Goal: Task Accomplishment & Management: Complete application form

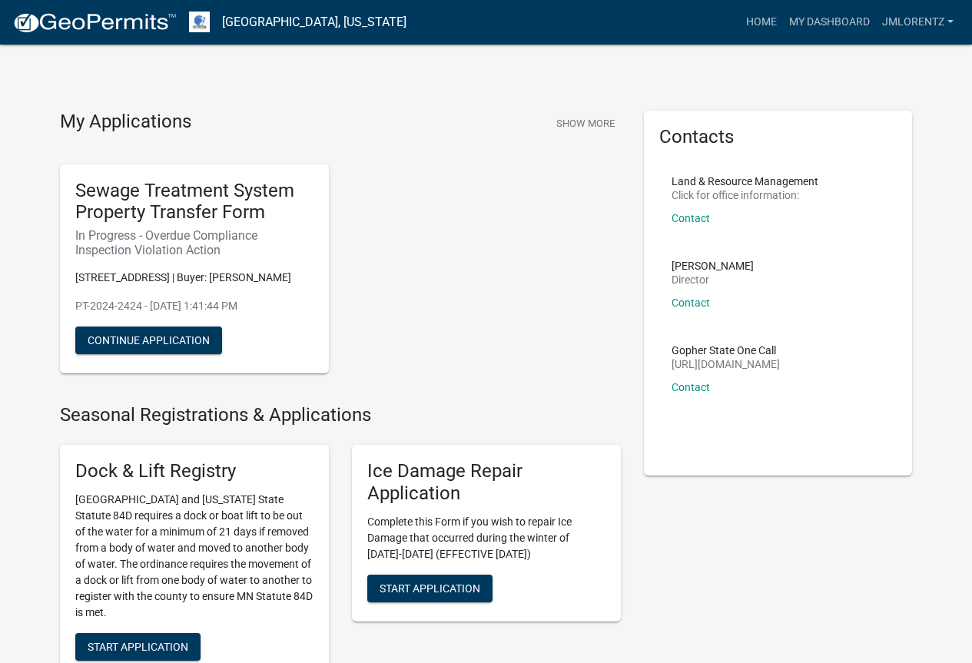
drag, startPoint x: 234, startPoint y: 299, endPoint x: 297, endPoint y: 222, distance: 99.4
click at [297, 222] on h5 "Sewage Treatment System Property Transfer Form" at bounding box center [194, 202] width 238 height 45
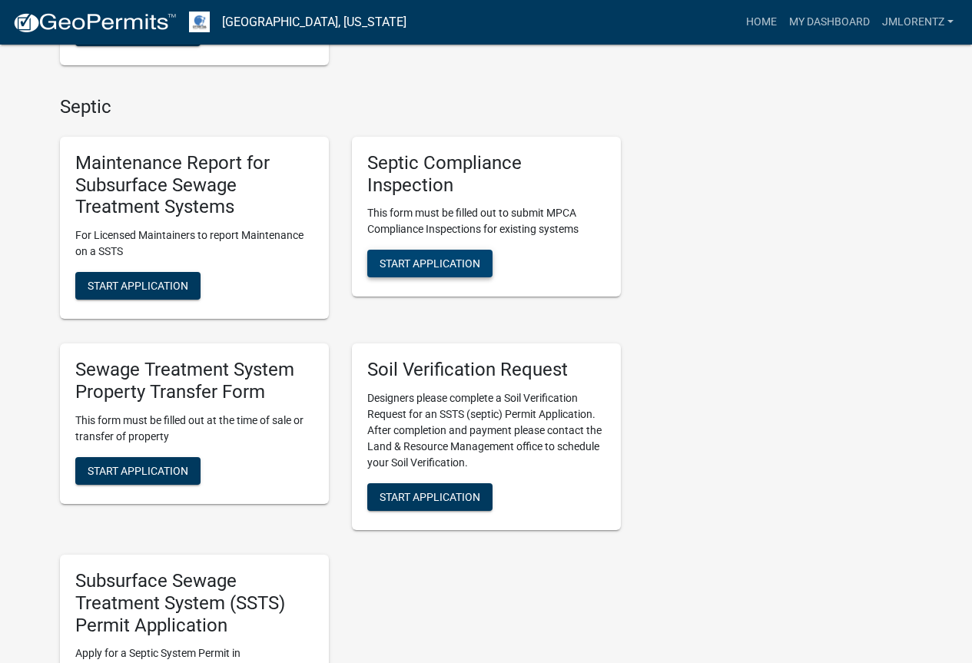
scroll to position [692, 0]
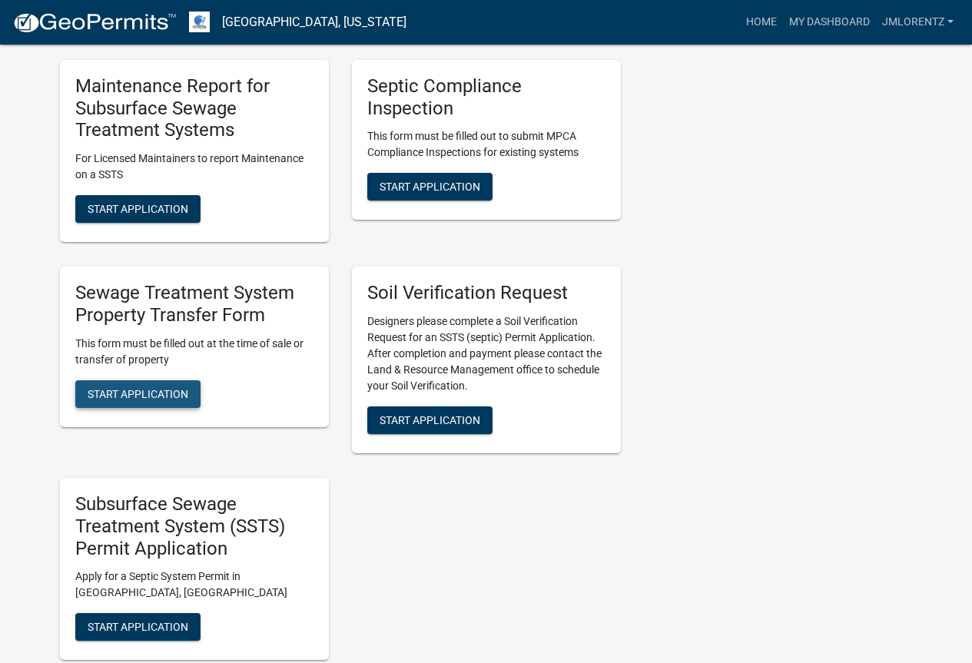
click at [151, 394] on span "Start Application" at bounding box center [138, 393] width 101 height 12
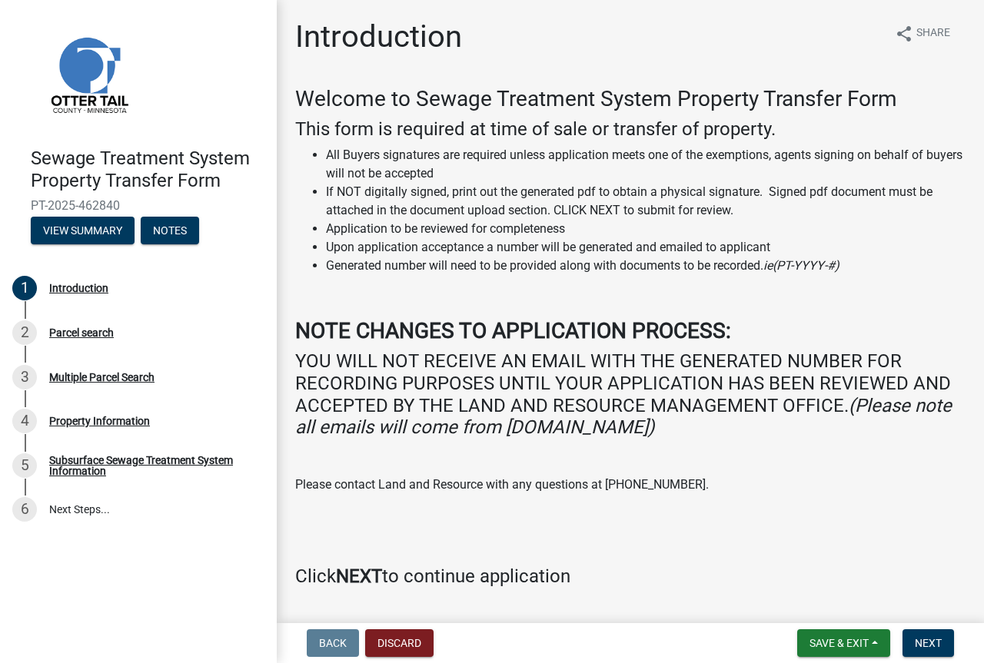
scroll to position [43, 0]
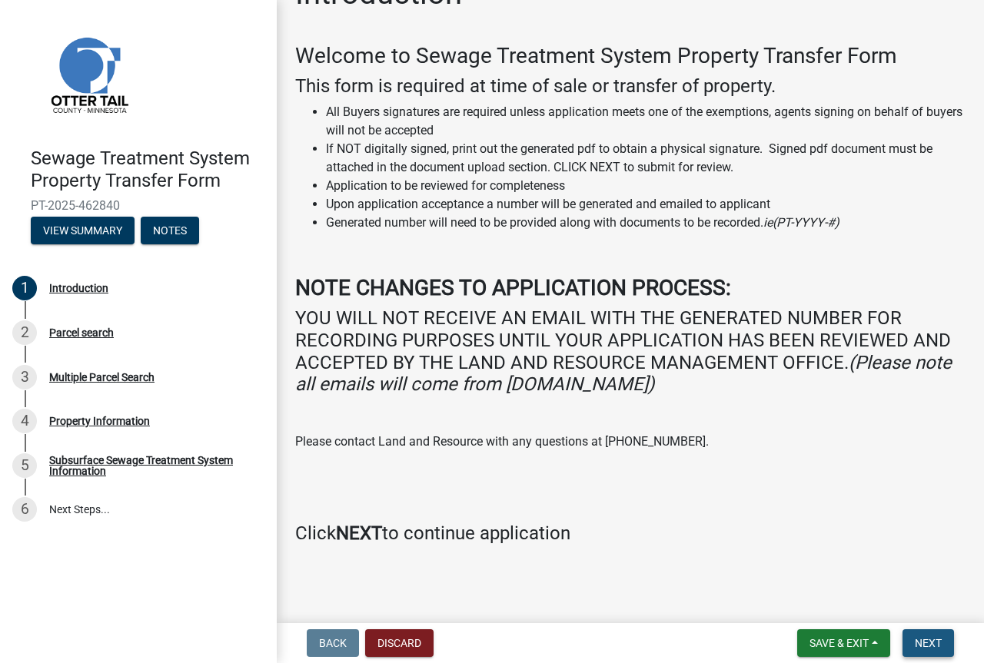
click at [918, 638] on span "Next" at bounding box center [927, 643] width 27 height 12
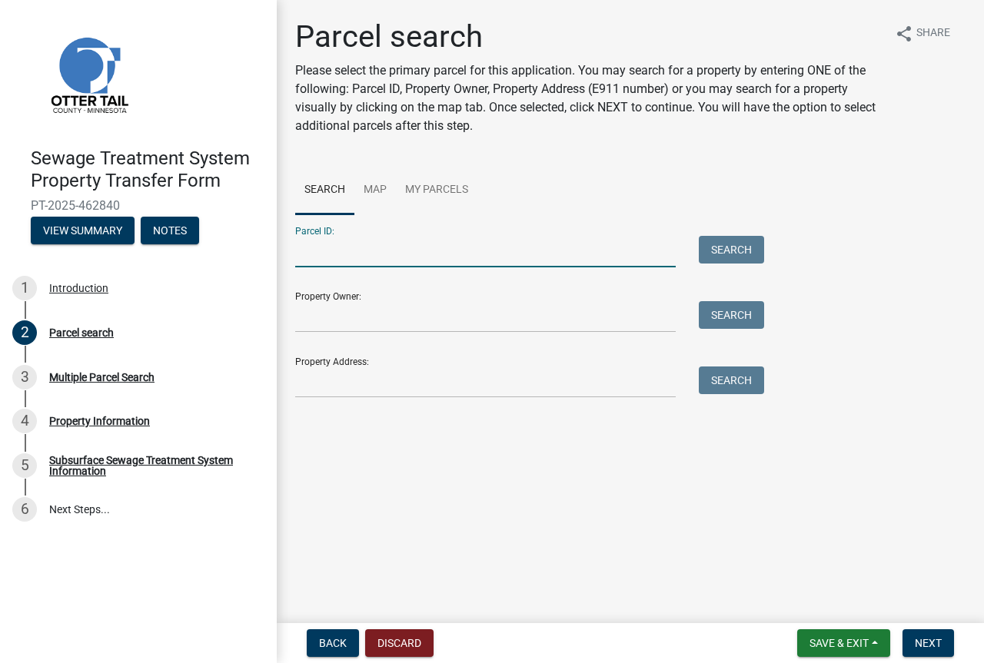
click at [304, 253] on input "Parcel ID:" at bounding box center [485, 252] width 380 height 32
type input "48000100065000"
click at [725, 246] on button "Search" at bounding box center [731, 250] width 65 height 28
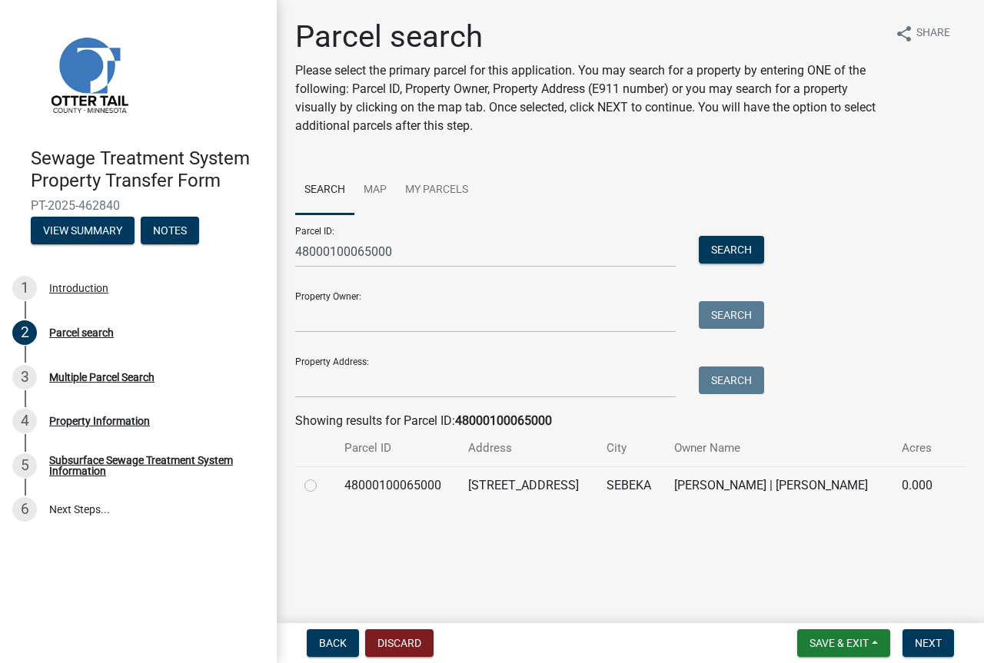
click at [323, 476] on label at bounding box center [323, 476] width 0 height 0
click at [323, 483] on input "radio" at bounding box center [328, 481] width 10 height 10
radio input "true"
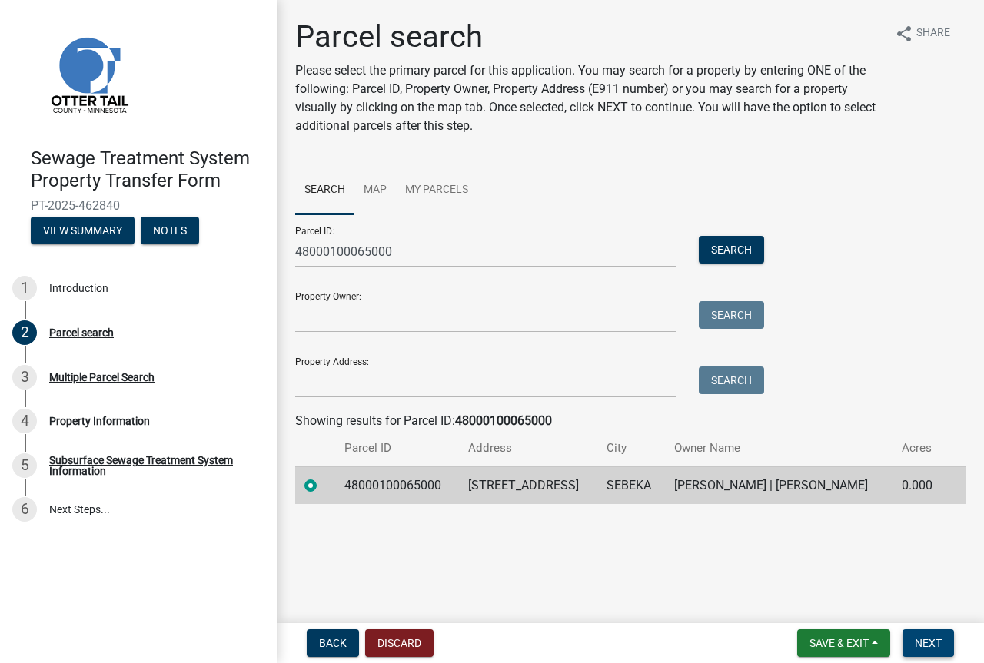
click at [924, 641] on span "Next" at bounding box center [927, 643] width 27 height 12
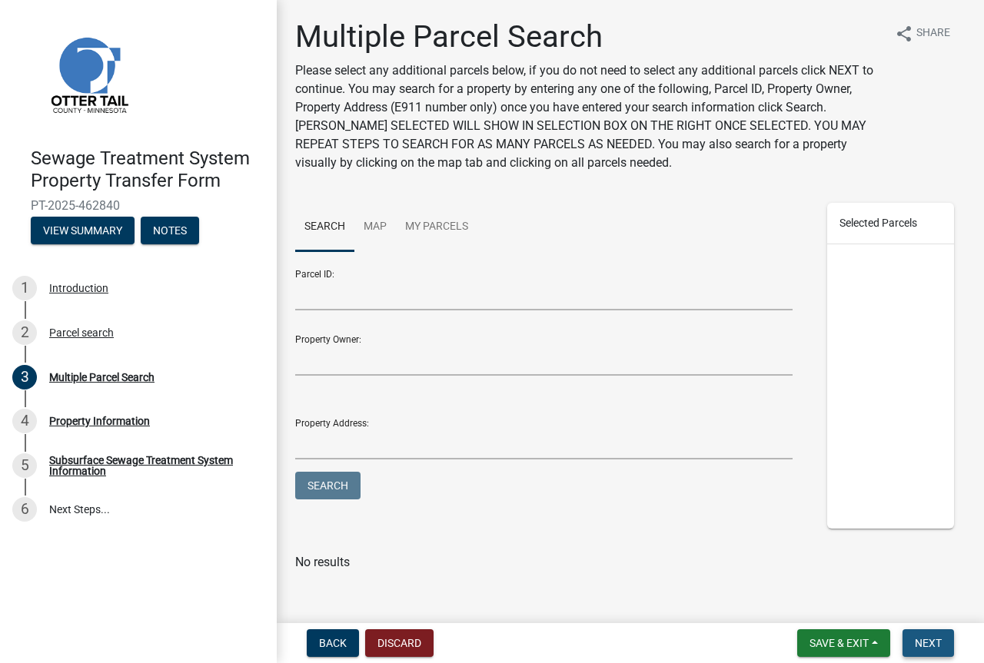
click at [924, 641] on span "Next" at bounding box center [927, 643] width 27 height 12
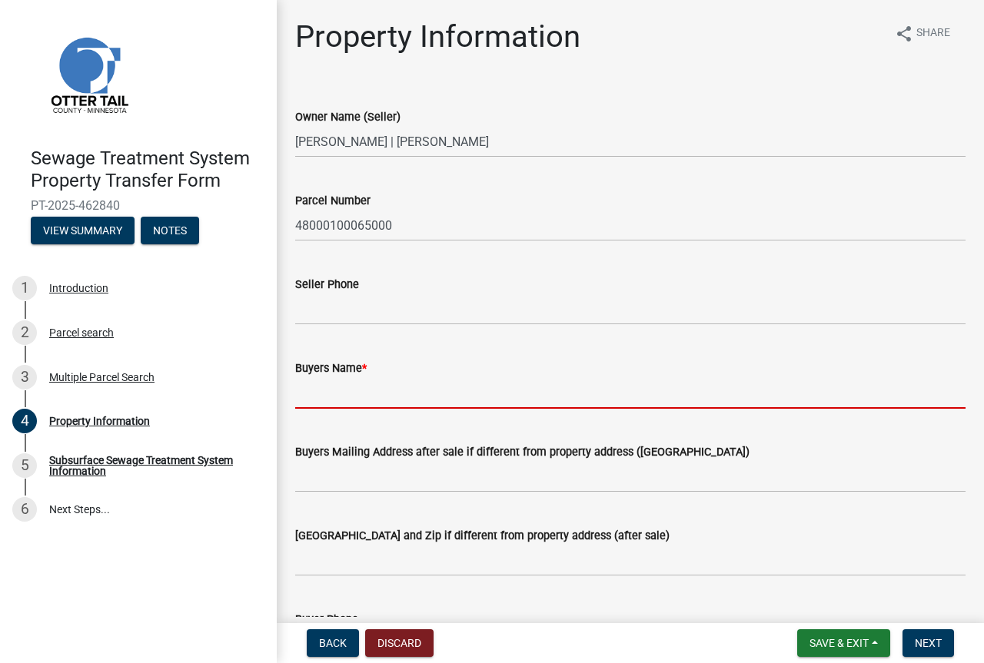
click at [317, 392] on input "Buyers Name *" at bounding box center [630, 393] width 670 height 32
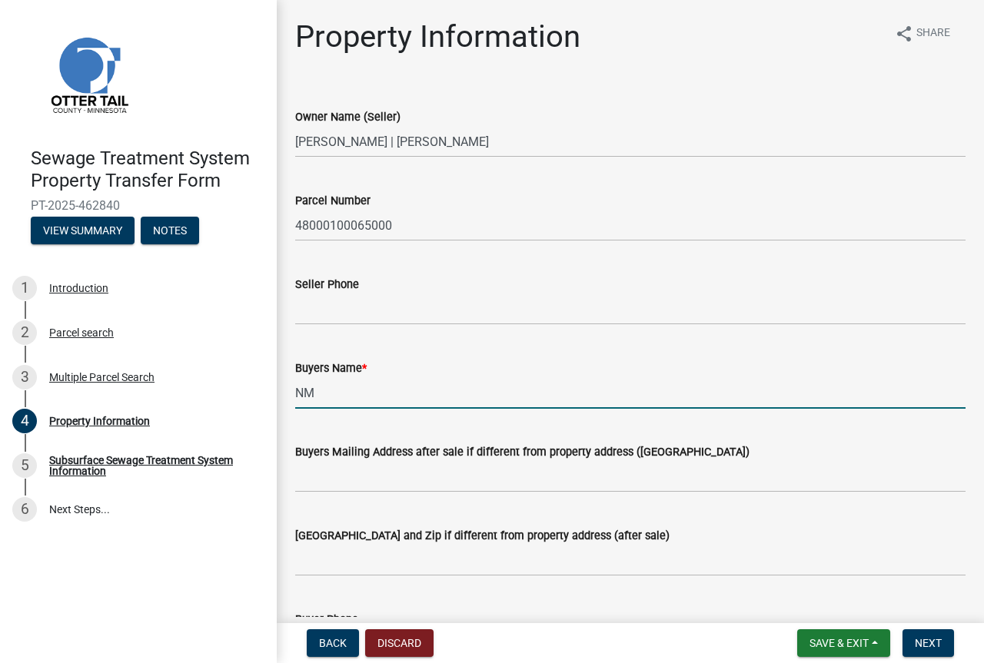
type input "N"
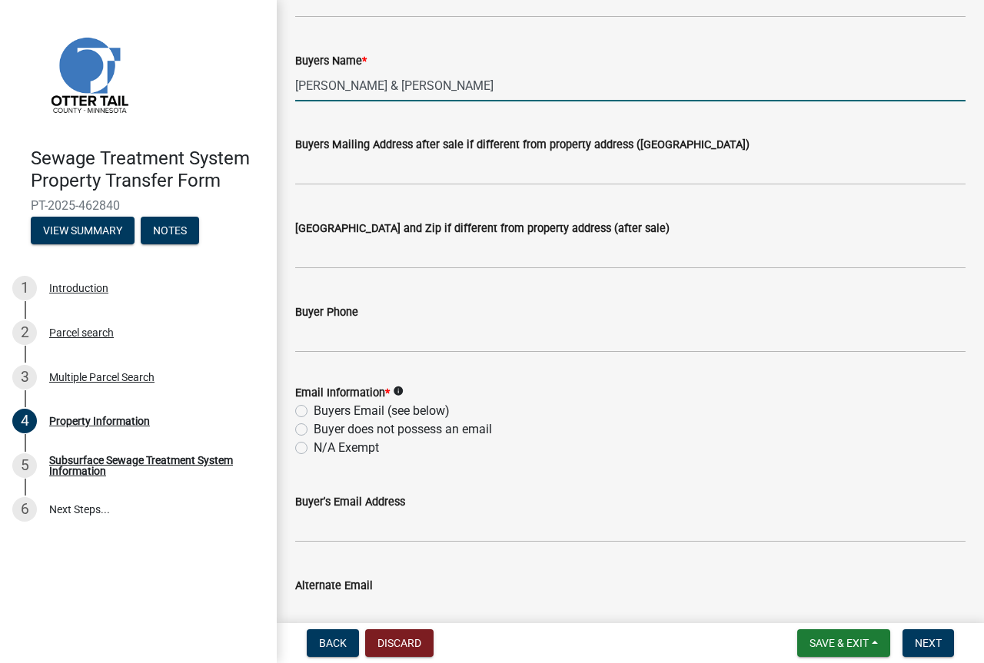
scroll to position [384, 0]
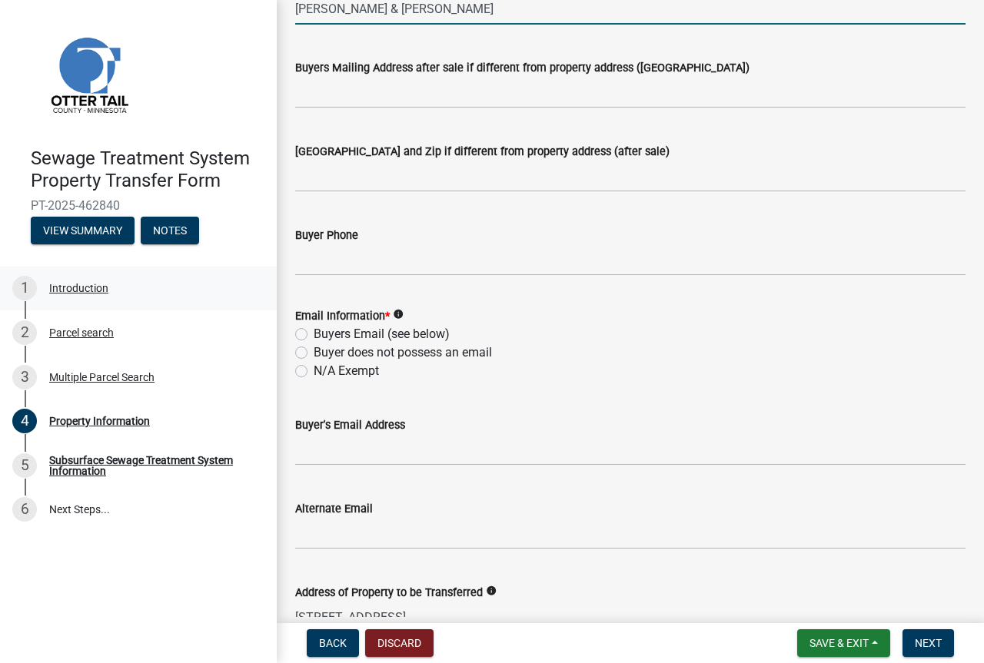
type input "[PERSON_NAME] & [PERSON_NAME]"
click at [293, 261] on div "Buyer Phone" at bounding box center [630, 239] width 693 height 71
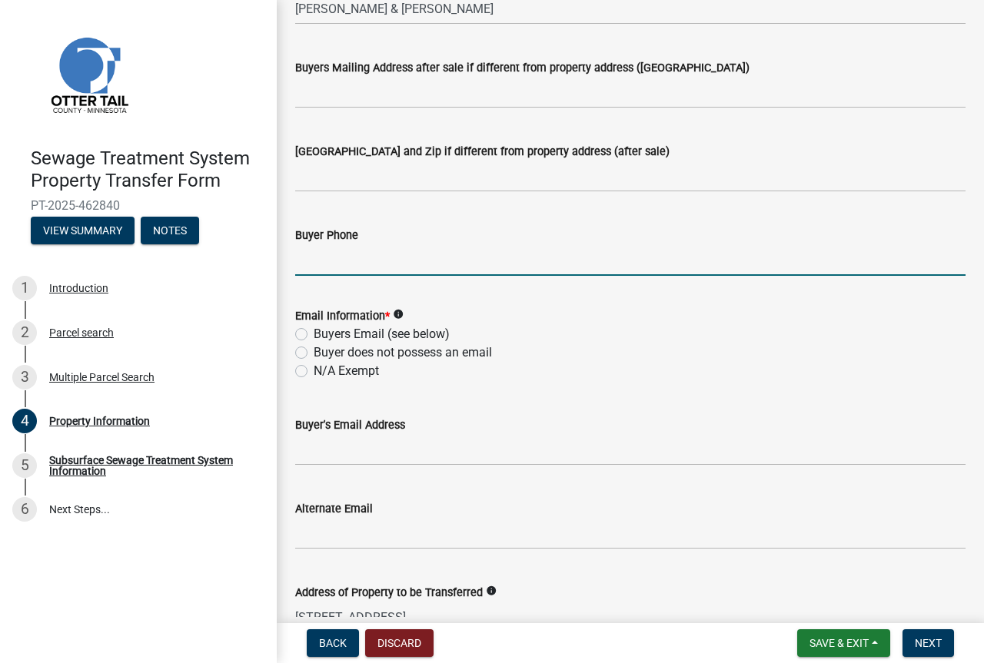
click at [313, 265] on input "Buyer Phone" at bounding box center [630, 260] width 670 height 32
type input "9062811169"
click at [314, 348] on label "Buyer does not possess an email" at bounding box center [403, 352] width 178 height 18
click at [314, 348] on input "Buyer does not possess an email" at bounding box center [319, 348] width 10 height 10
radio input "true"
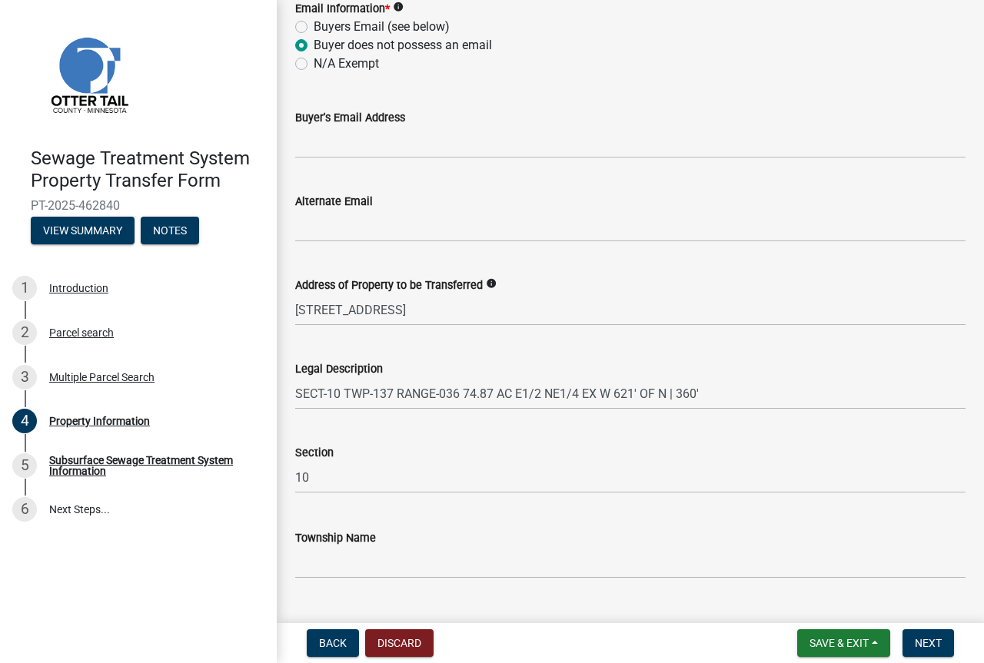
scroll to position [725, 0]
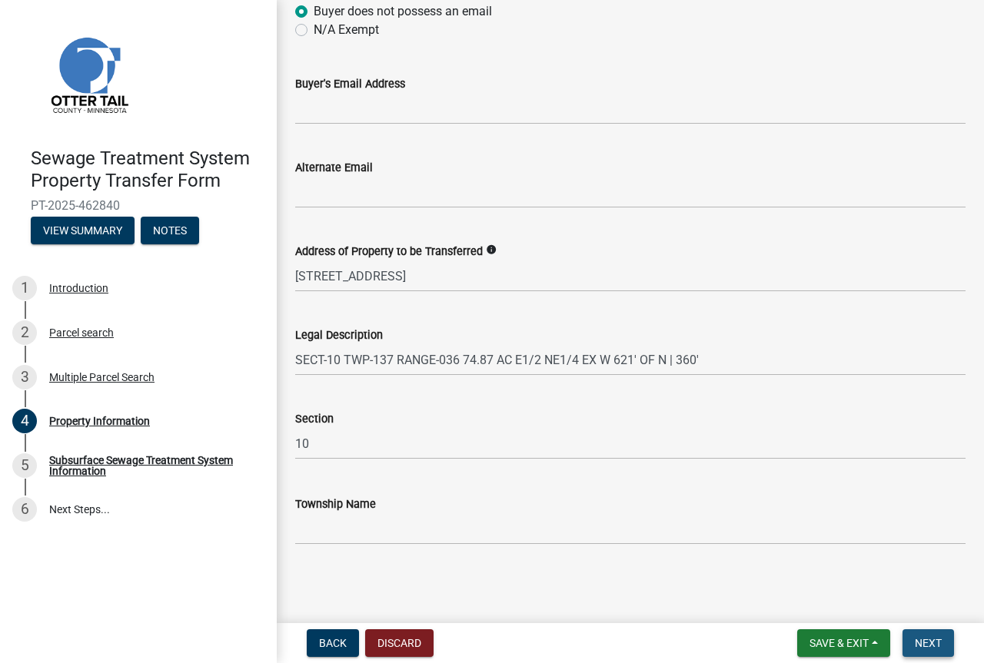
click at [932, 642] on span "Next" at bounding box center [927, 643] width 27 height 12
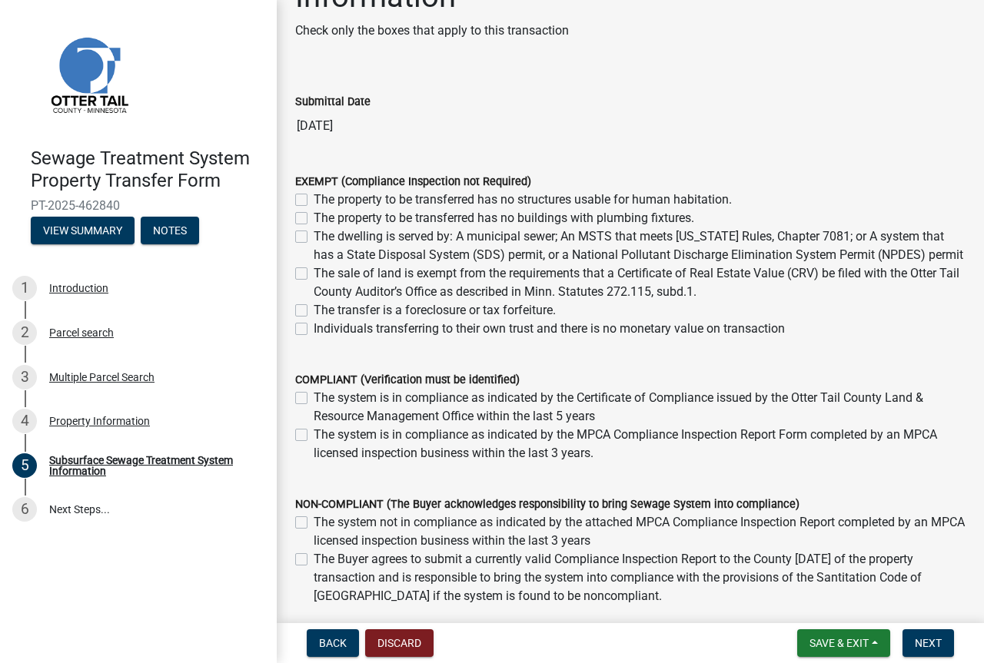
scroll to position [231, 0]
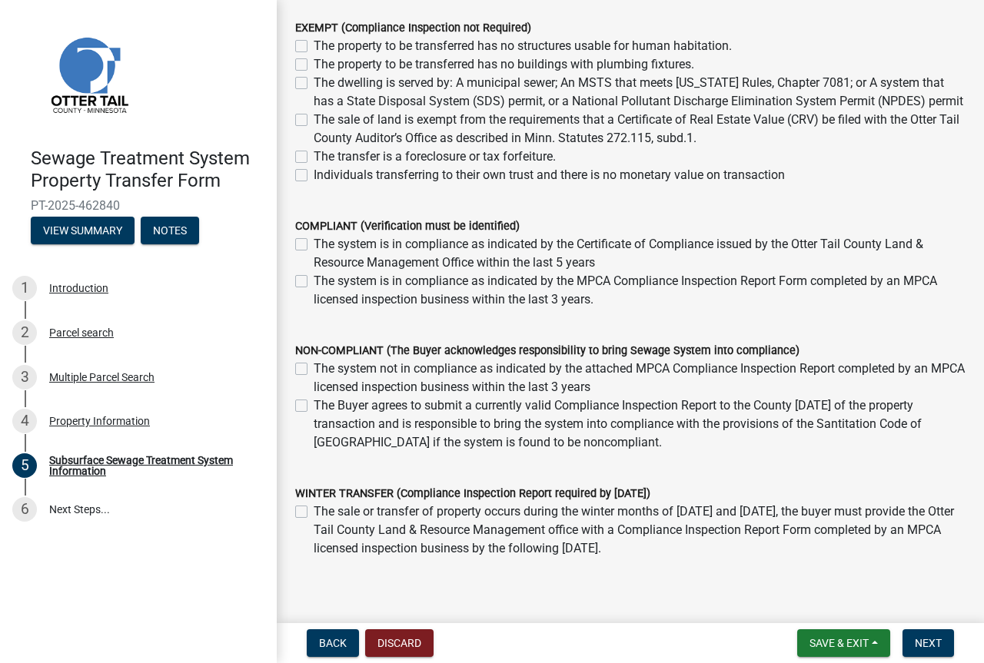
click at [549, 148] on label "The sale of land is exempt from the requirements that a Certificate of Real Est…" at bounding box center [640, 129] width 652 height 37
click at [324, 121] on input "The sale of land is exempt from the requirements that a Certificate of Real Est…" at bounding box center [319, 116] width 10 height 10
checkbox input "true"
checkbox input "false"
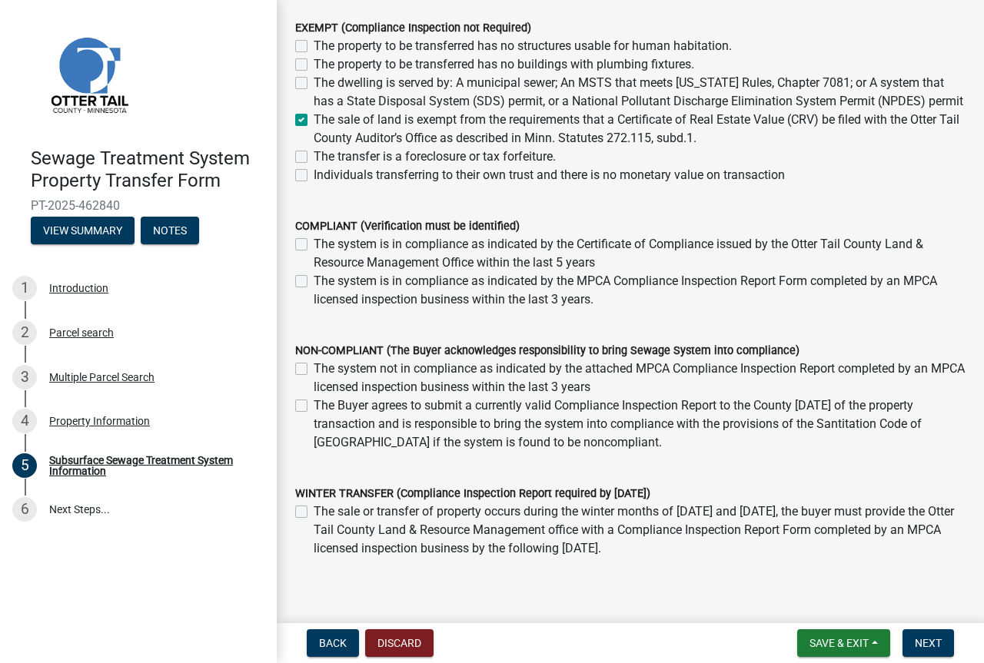
checkbox input "false"
checkbox input "true"
checkbox input "false"
click at [552, 148] on label "The sale of land is exempt from the requirements that a Certificate of Real Est…" at bounding box center [640, 129] width 652 height 37
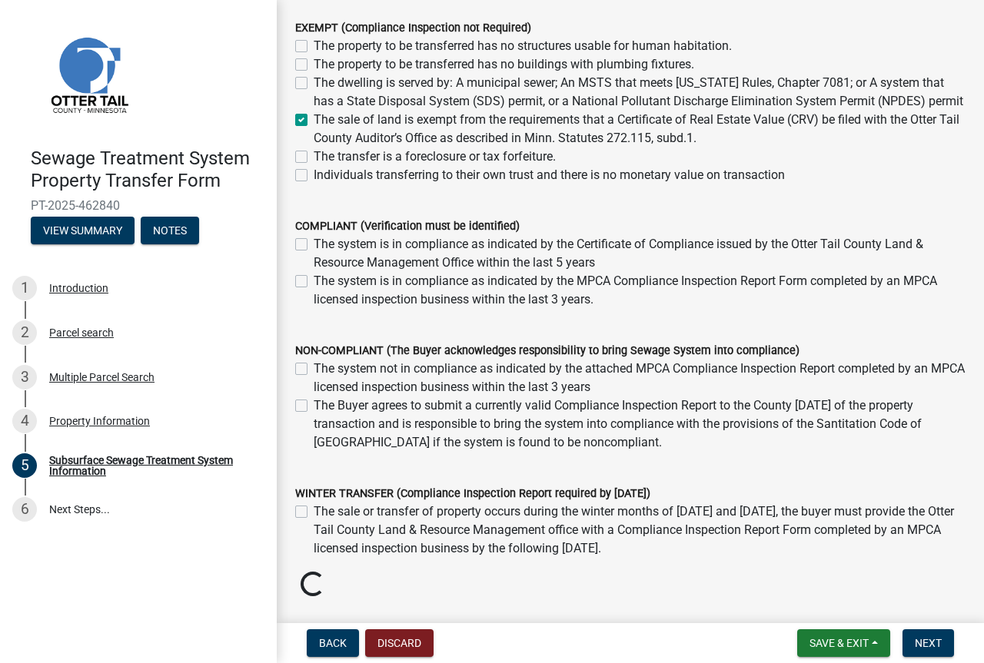
click at [324, 121] on input "The sale of land is exempt from the requirements that a Certificate of Real Est…" at bounding box center [319, 116] width 10 height 10
checkbox input "false"
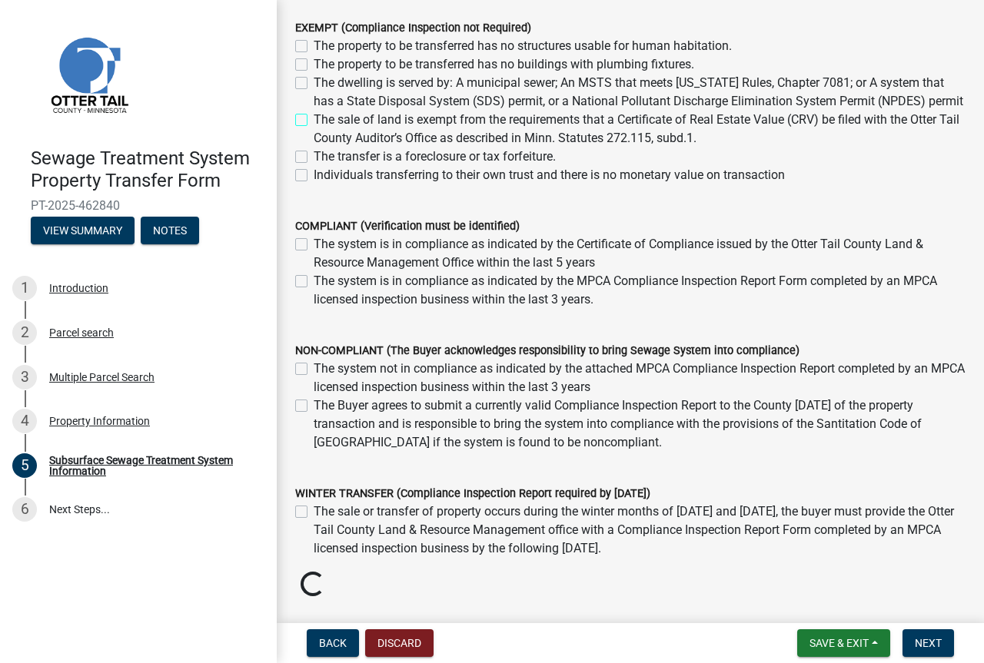
checkbox input "false"
drag, startPoint x: 552, startPoint y: 154, endPoint x: 707, endPoint y: 164, distance: 155.5
click at [714, 148] on label "The sale of land is exempt from the requirements that a Certificate of Real Est…" at bounding box center [640, 129] width 652 height 37
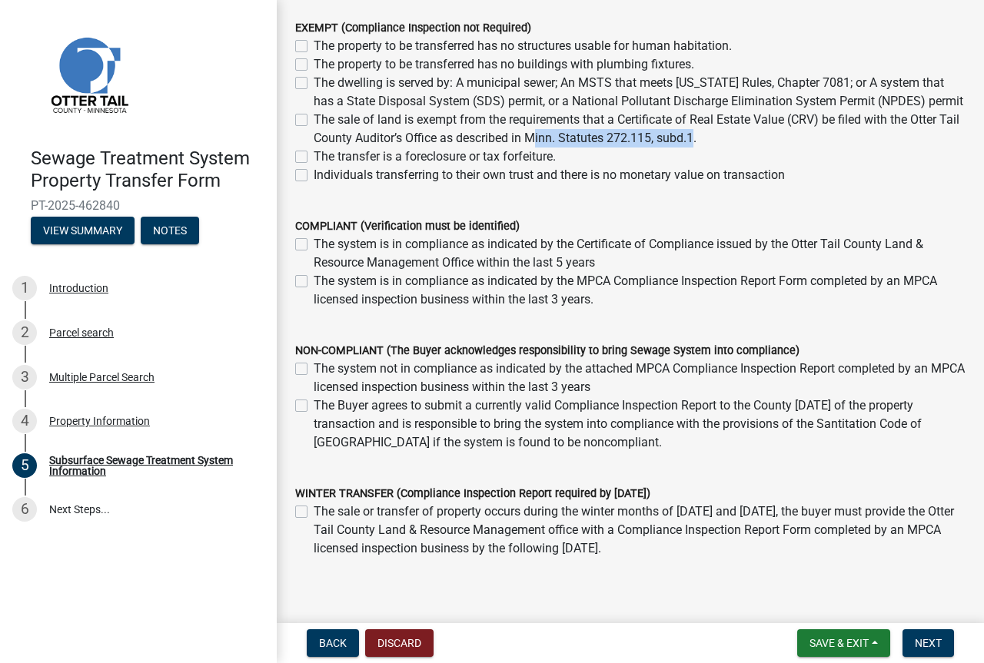
copy label "Minn. Statutes 272.115, subd."
click at [314, 141] on label "The sale of land is exempt from the requirements that a Certificate of Real Est…" at bounding box center [640, 129] width 652 height 37
click at [314, 121] on input "The sale of land is exempt from the requirements that a Certificate of Real Est…" at bounding box center [319, 116] width 10 height 10
checkbox input "true"
checkbox input "false"
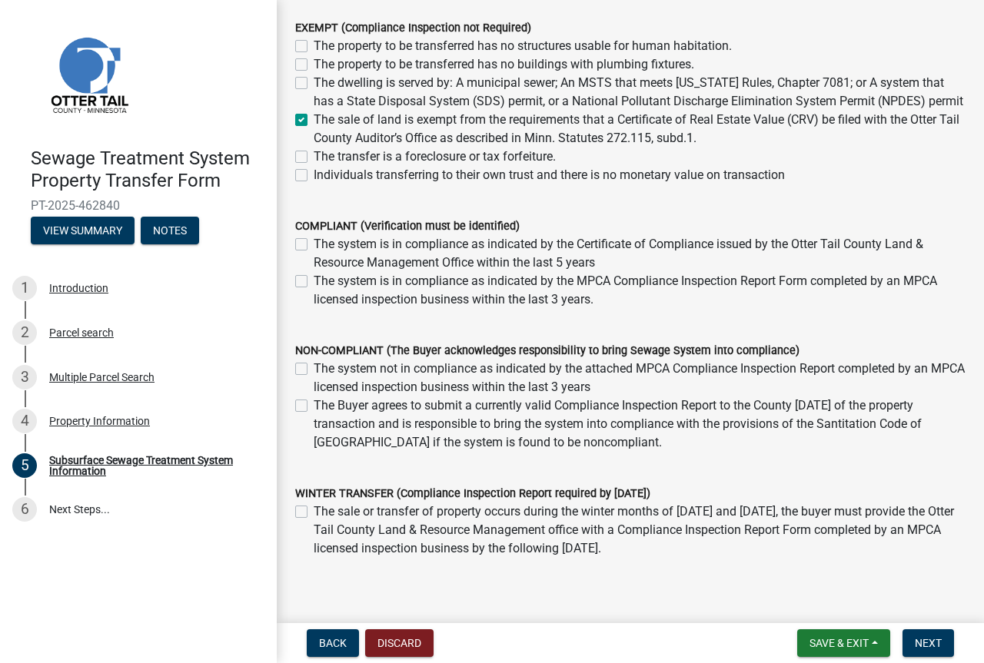
checkbox input "false"
checkbox input "true"
checkbox input "false"
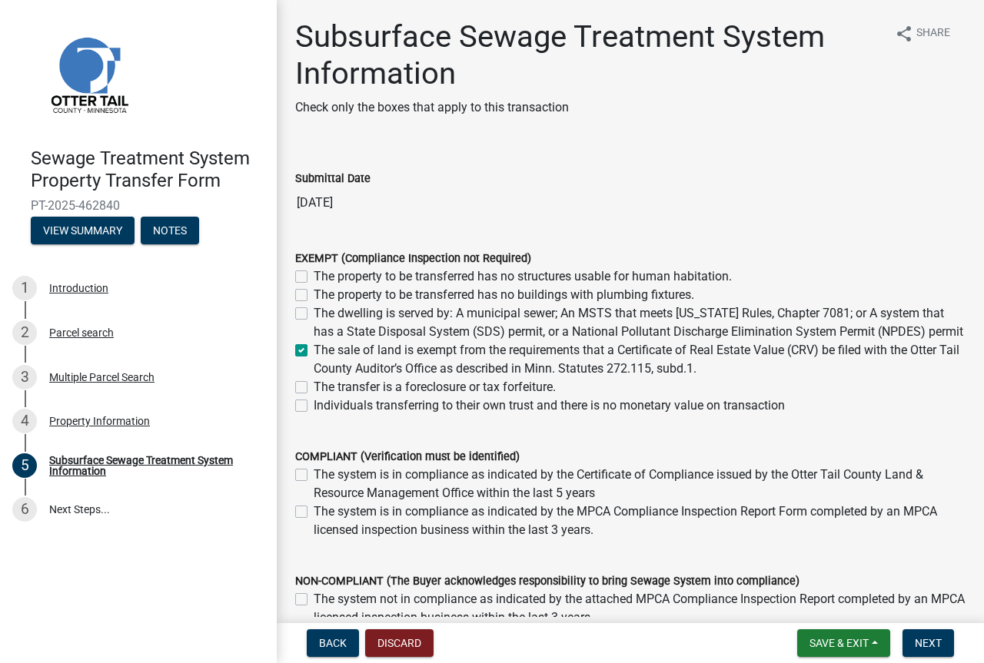
scroll to position [313, 0]
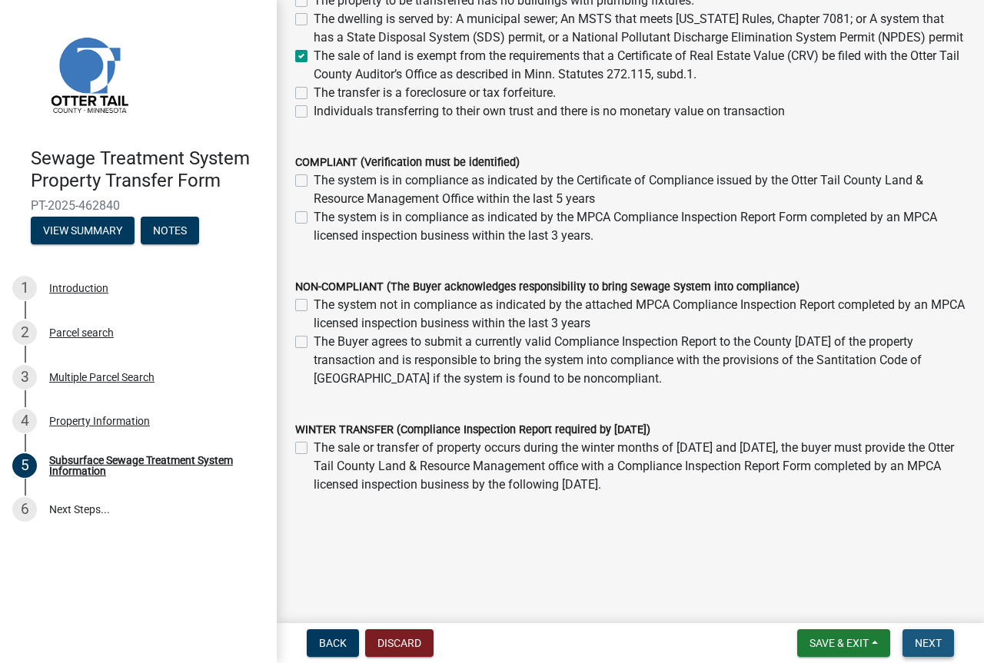
click at [931, 642] on span "Next" at bounding box center [927, 643] width 27 height 12
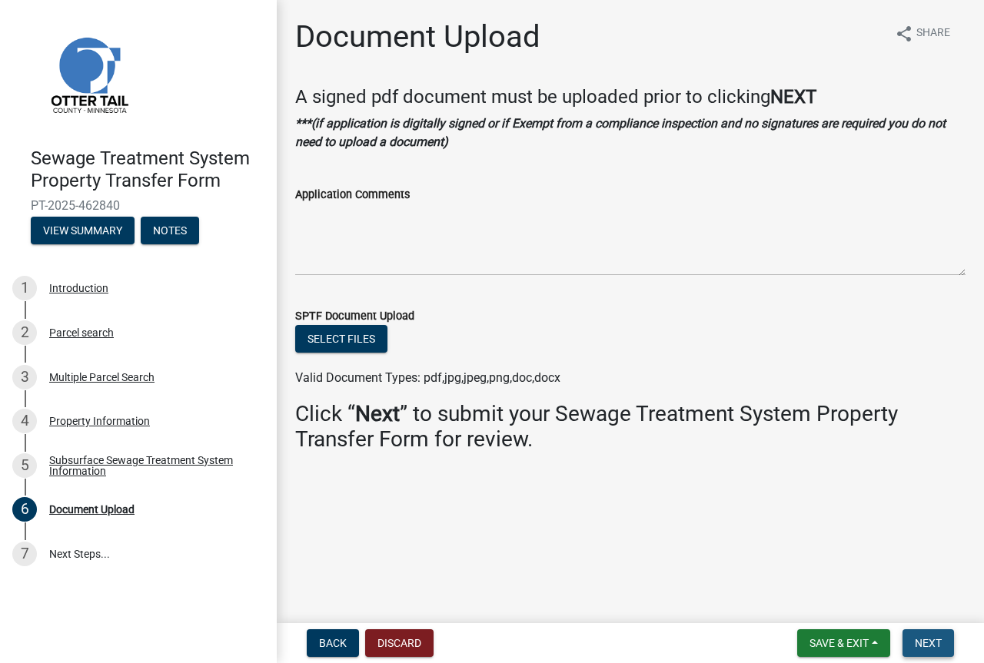
click at [924, 644] on span "Next" at bounding box center [927, 643] width 27 height 12
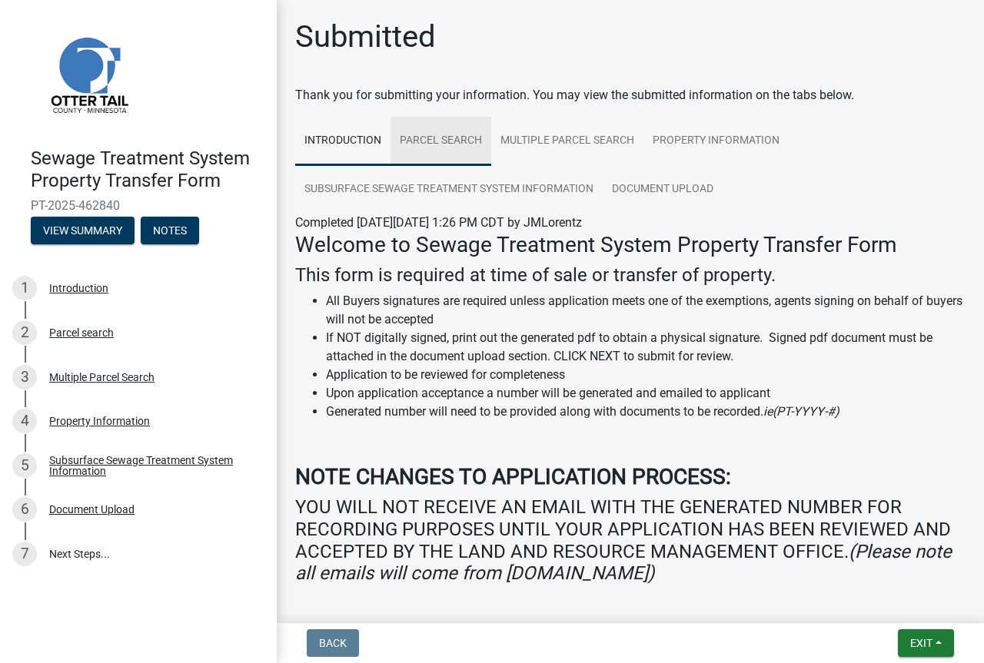
click at [461, 136] on link "Parcel search" at bounding box center [440, 141] width 101 height 49
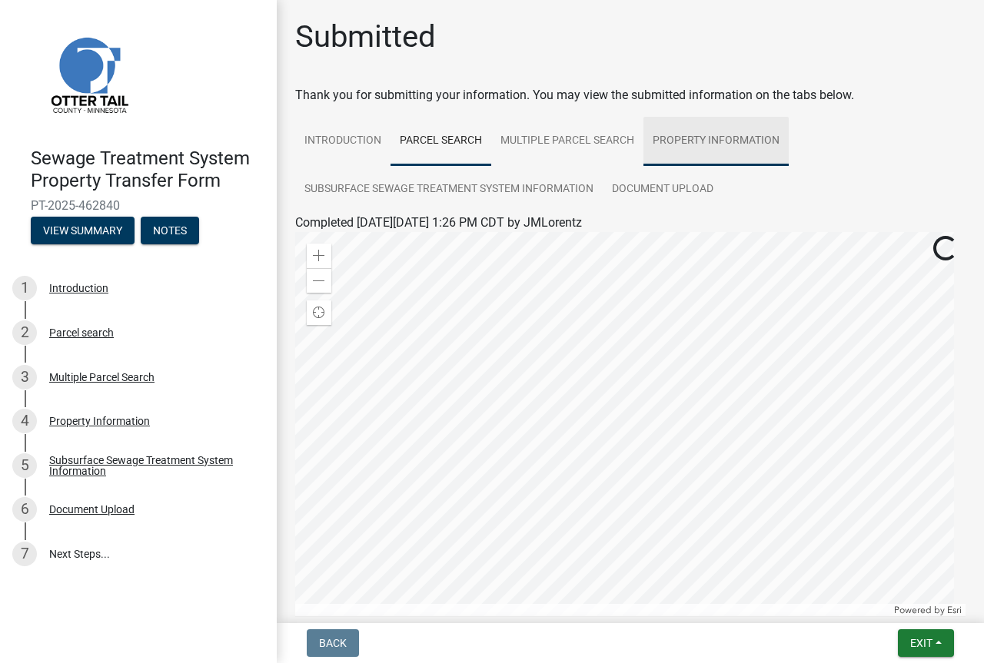
click at [675, 141] on link "Property Information" at bounding box center [715, 141] width 145 height 49
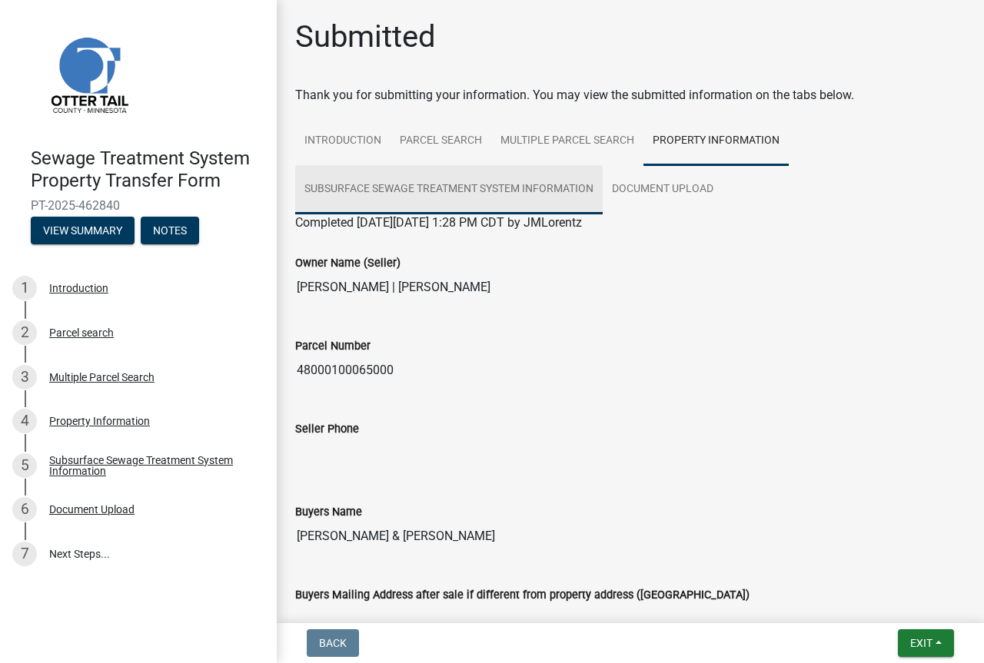
click at [361, 190] on link "Subsurface Sewage Treatment System Information" at bounding box center [448, 189] width 307 height 49
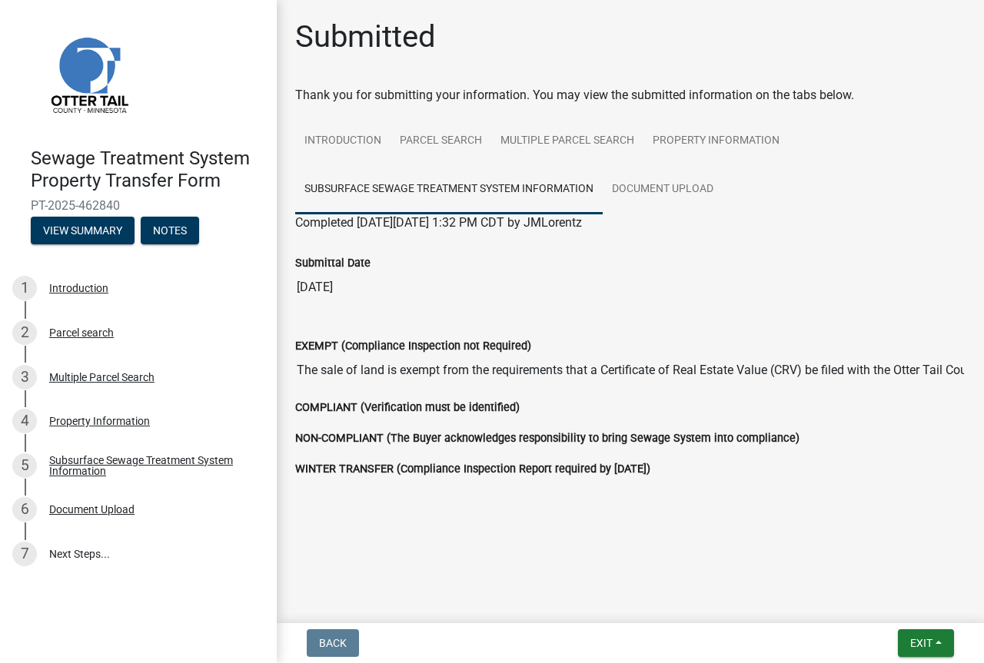
scroll to position [1, 0]
click at [675, 188] on link "Document Upload" at bounding box center [662, 188] width 120 height 49
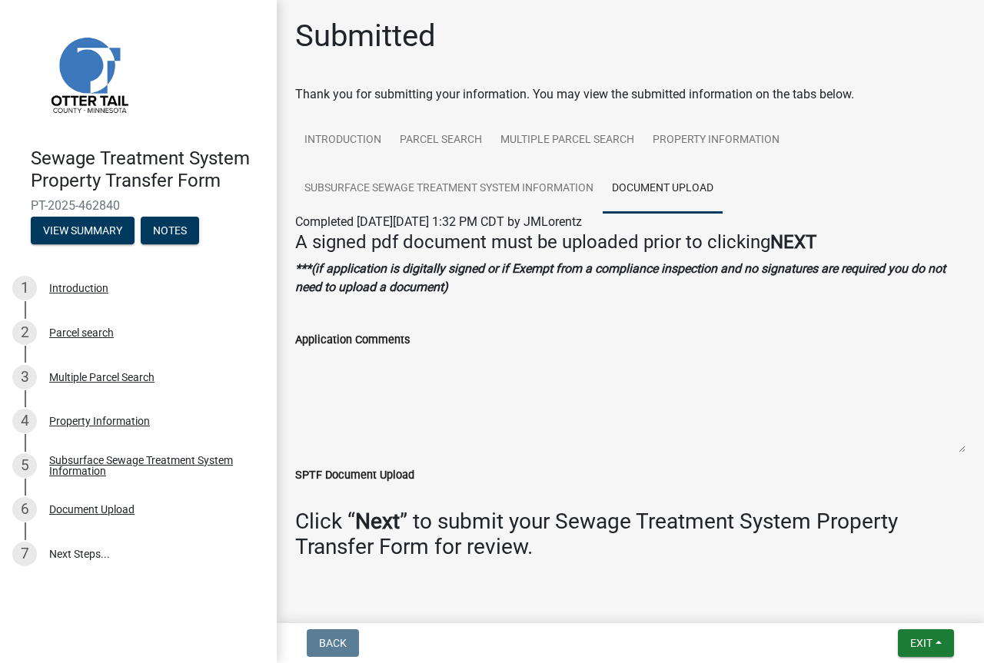
scroll to position [35, 0]
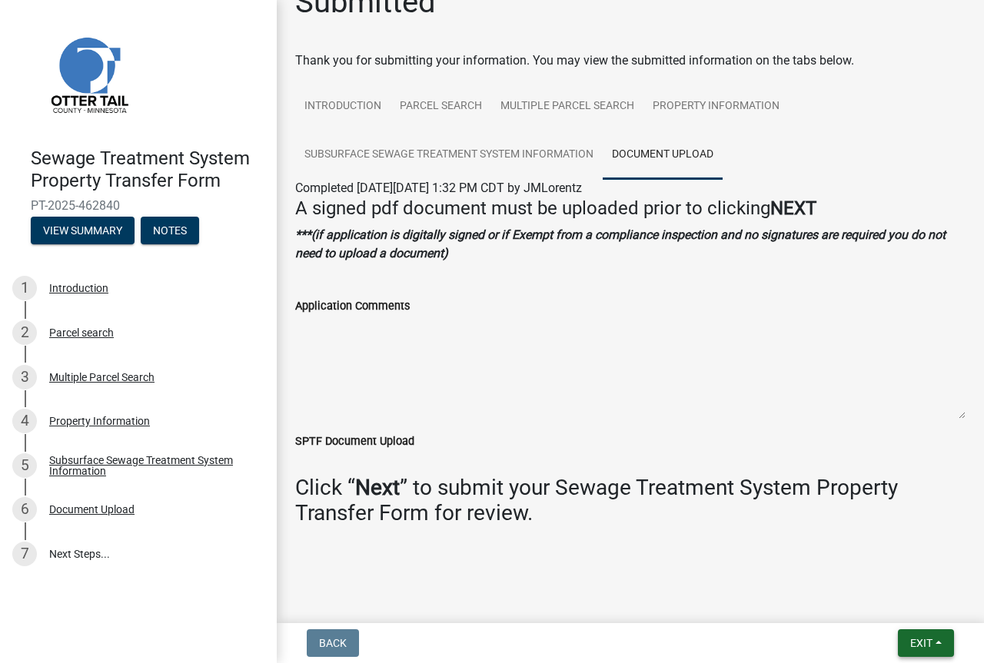
click at [926, 637] on span "Exit" at bounding box center [921, 643] width 22 height 12
click at [888, 602] on button "Save & Exit" at bounding box center [892, 603] width 123 height 37
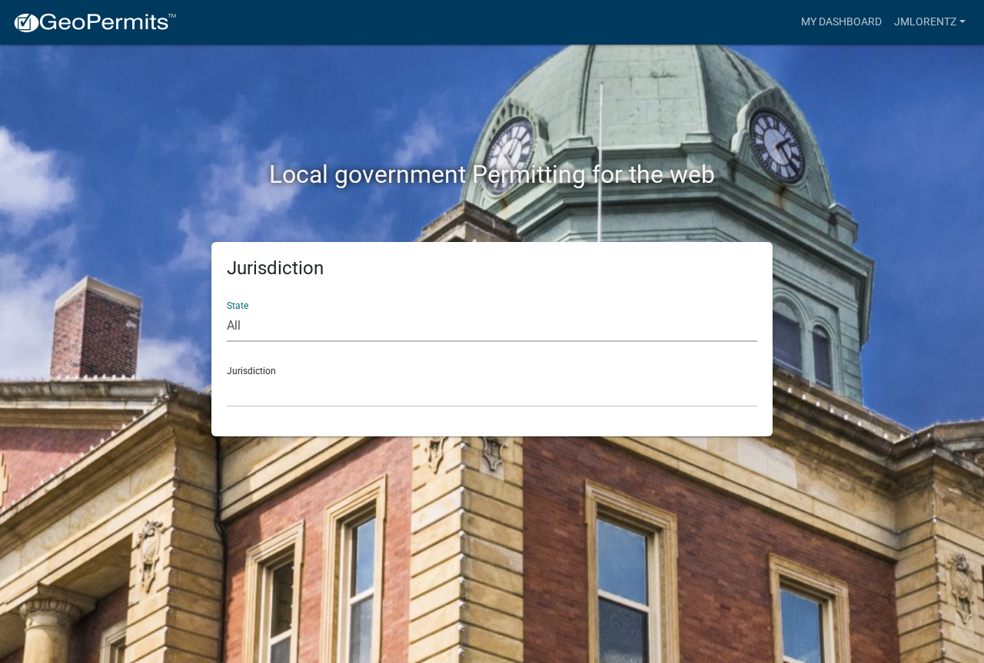
click at [288, 327] on select "All [US_STATE] [US_STATE] [US_STATE] [US_STATE] [US_STATE] [US_STATE] [US_STATE…" at bounding box center [492, 326] width 530 height 32
select select "[US_STATE]"
click at [227, 310] on select "All [US_STATE] [US_STATE] [US_STATE] [US_STATE] [US_STATE] [US_STATE] [US_STATE…" at bounding box center [492, 326] width 530 height 32
click at [270, 383] on select "[GEOGRAPHIC_DATA], [US_STATE] [GEOGRAPHIC_DATA], [US_STATE] [GEOGRAPHIC_DATA], …" at bounding box center [492, 392] width 530 height 32
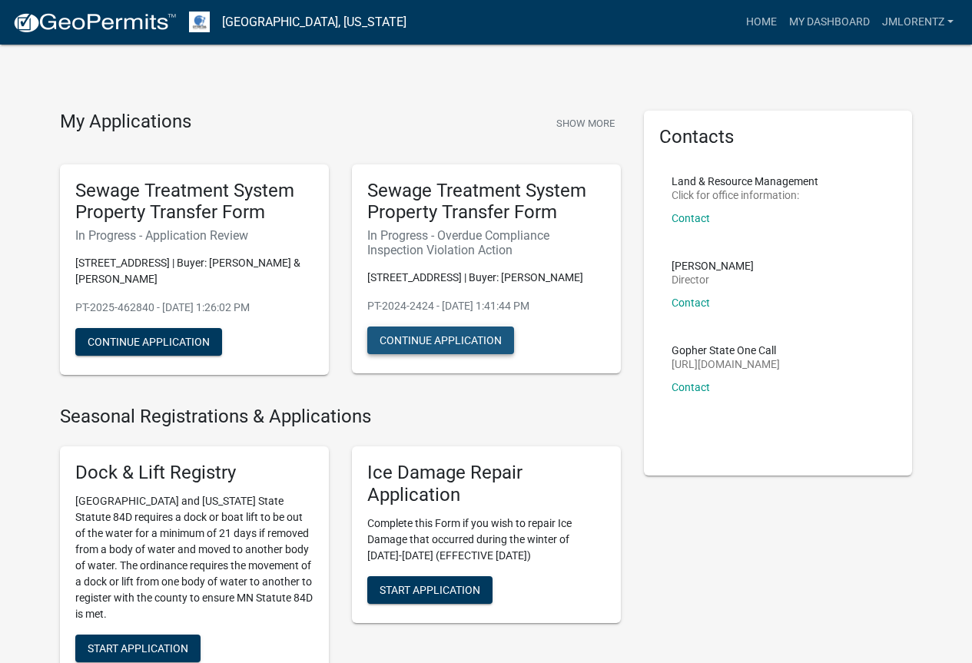
click at [417, 343] on button "Continue Application" at bounding box center [440, 341] width 147 height 28
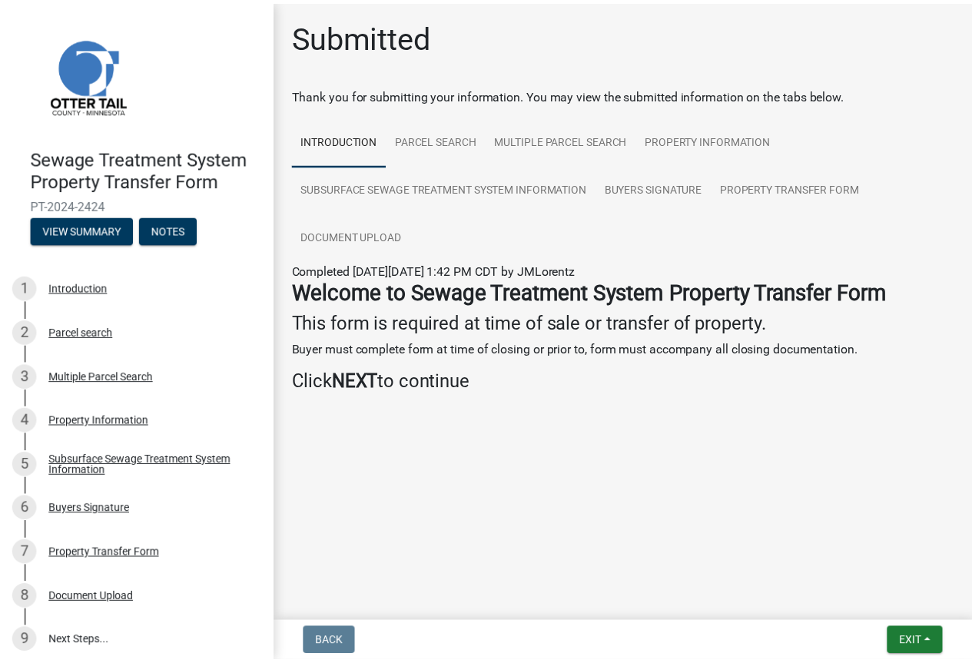
scroll to position [8, 0]
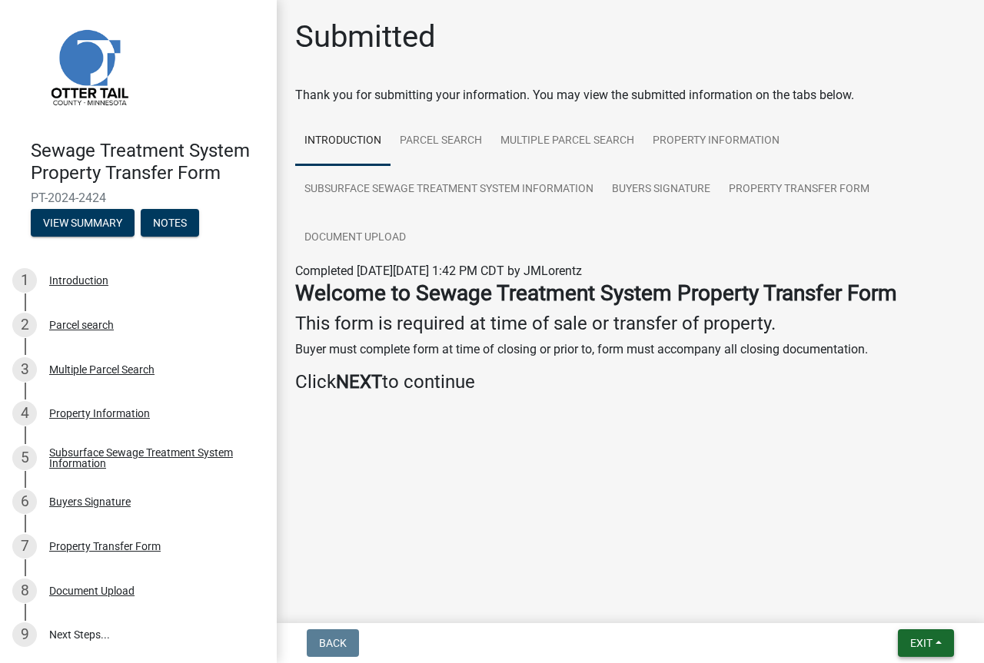
click at [927, 648] on span "Exit" at bounding box center [921, 643] width 22 height 12
click at [890, 604] on button "Save & Exit" at bounding box center [892, 603] width 123 height 37
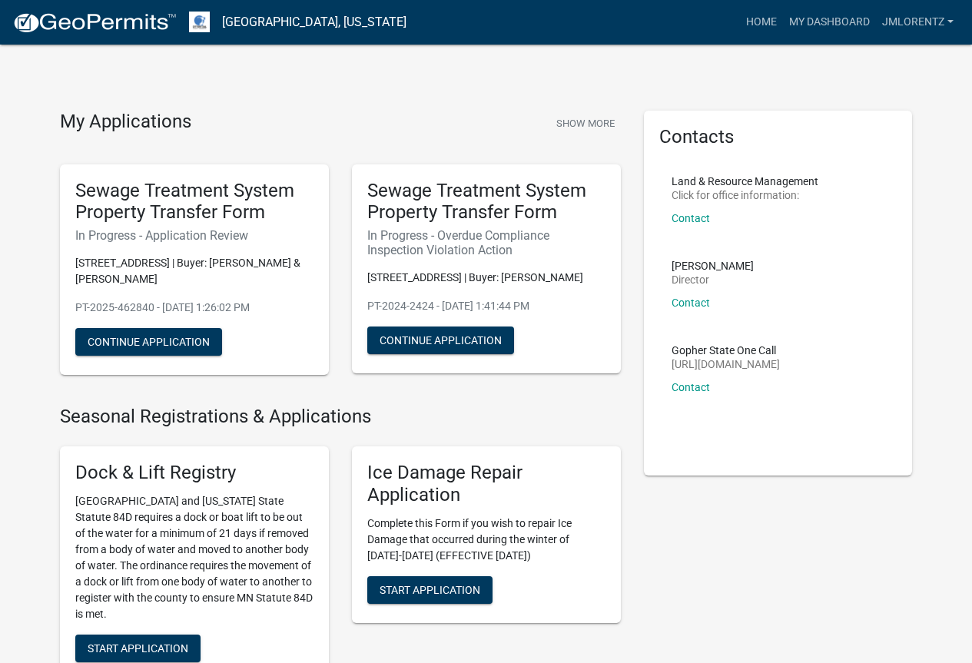
drag, startPoint x: 449, startPoint y: 345, endPoint x: 405, endPoint y: 270, distance: 86.5
click at [405, 270] on p "[STREET_ADDRESS] | Buyer: [PERSON_NAME]" at bounding box center [486, 278] width 238 height 16
